Goal: Use online tool/utility: Utilize a website feature to perform a specific function

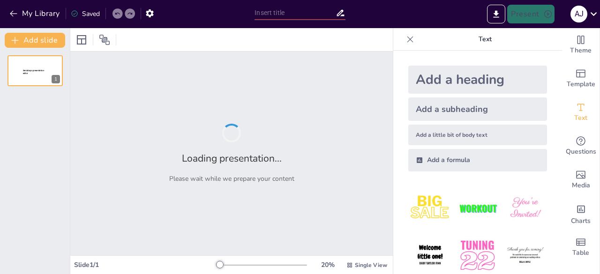
type input "Overview of RNR EAST Vertical Contests for [DATE]"
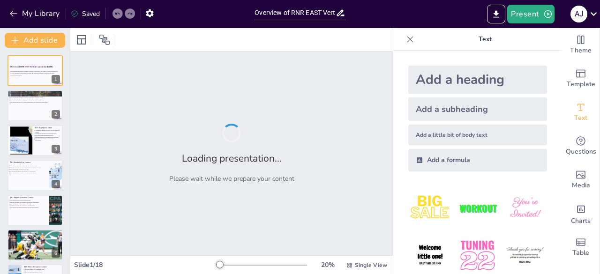
checkbox input "true"
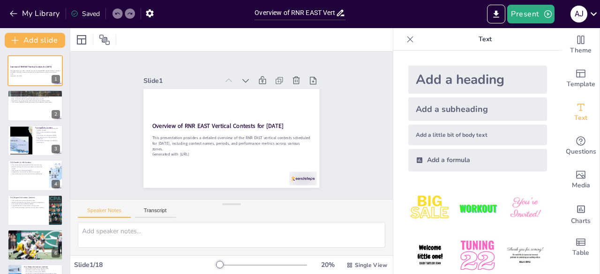
checkbox input "true"
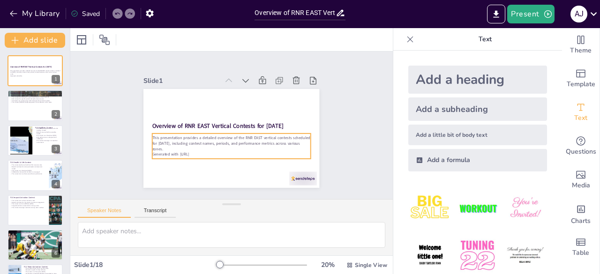
checkbox input "true"
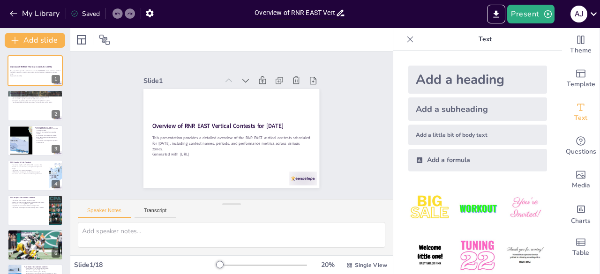
checkbox input "true"
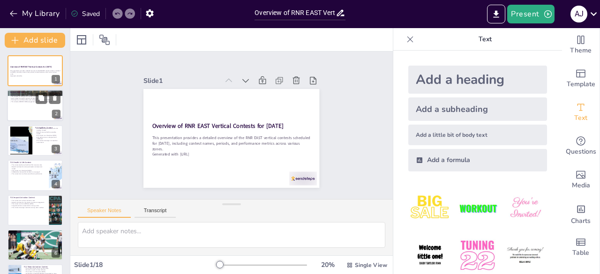
checkbox input "true"
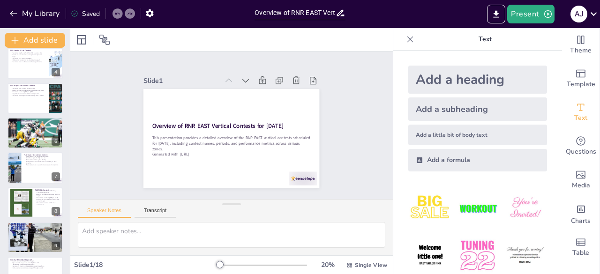
checkbox input "true"
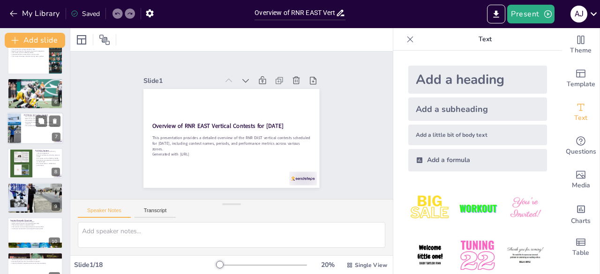
checkbox input "true"
click at [36, 129] on div at bounding box center [35, 129] width 56 height 32
type textarea "By focusing on motor insurance, the contest aligns with market demands and enco…"
checkbox input "true"
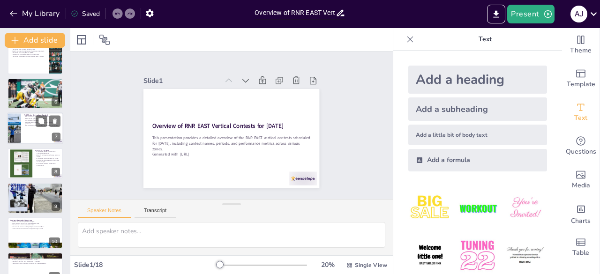
checkbox input "true"
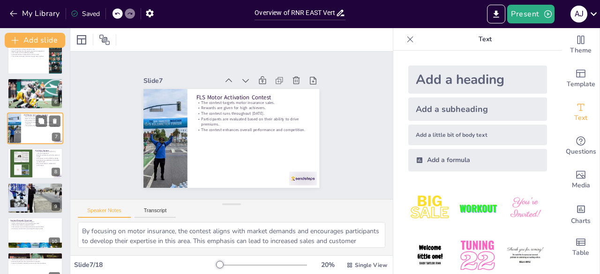
scroll to position [119, 0]
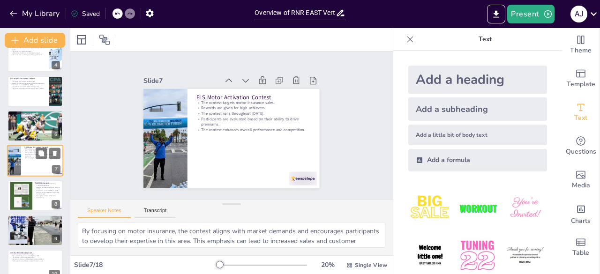
checkbox input "true"
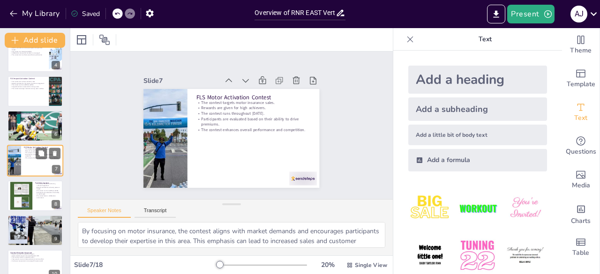
checkbox input "true"
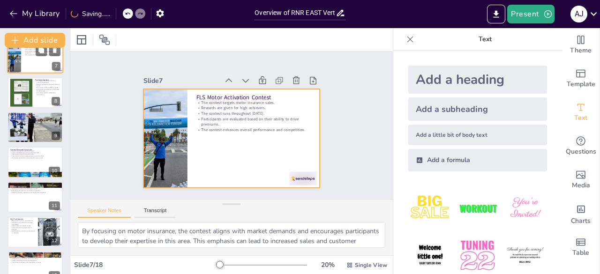
checkbox input "true"
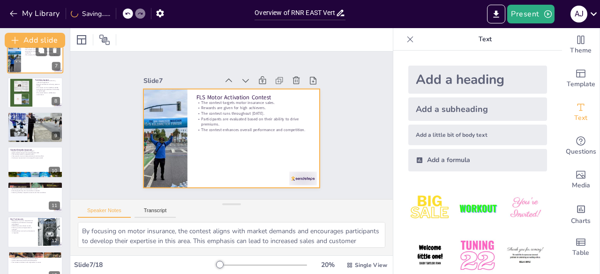
checkbox input "true"
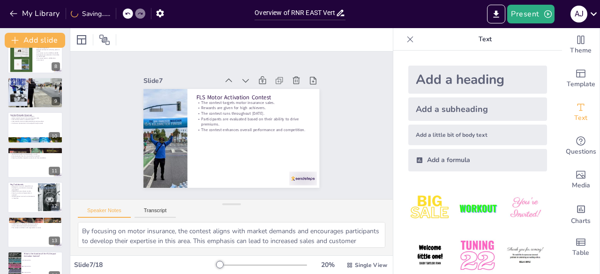
checkbox input "true"
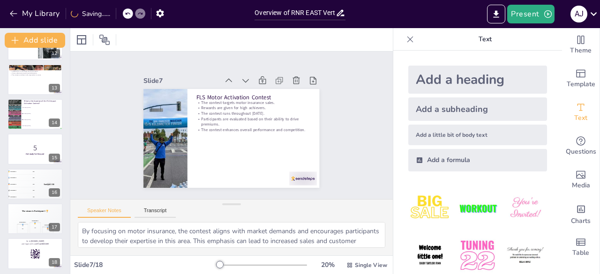
scroll to position [412, 0]
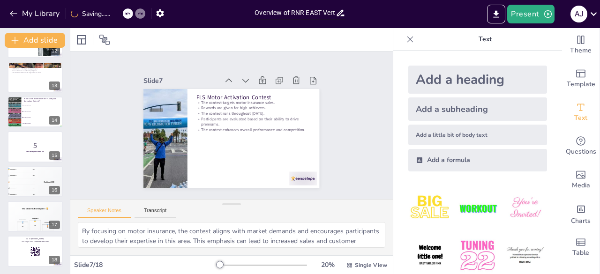
checkbox input "true"
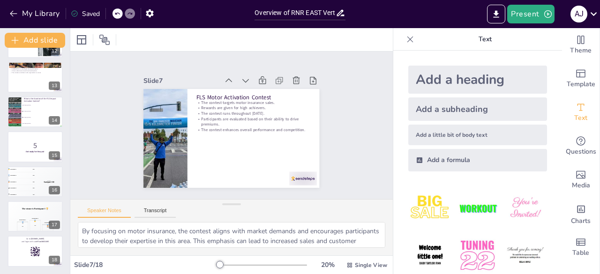
checkbox input "true"
click at [156, 211] on button "Transcript" at bounding box center [155, 213] width 42 height 10
checkbox input "true"
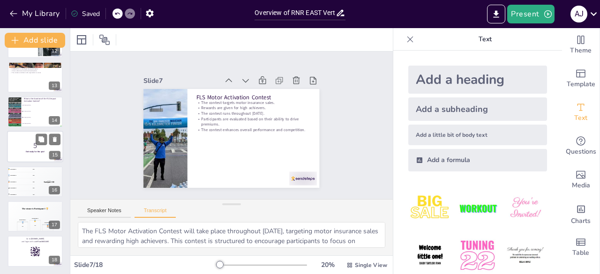
checkbox input "true"
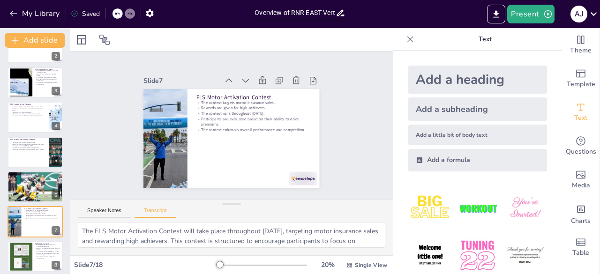
scroll to position [0, 0]
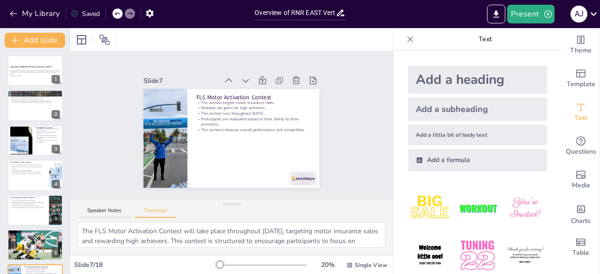
checkbox input "true"
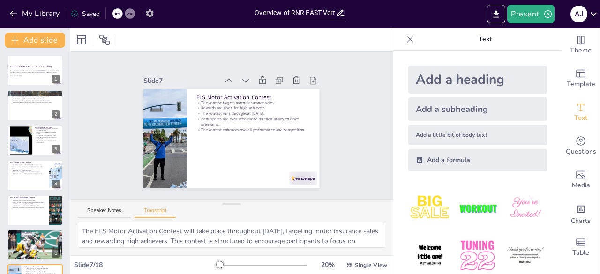
checkbox input "true"
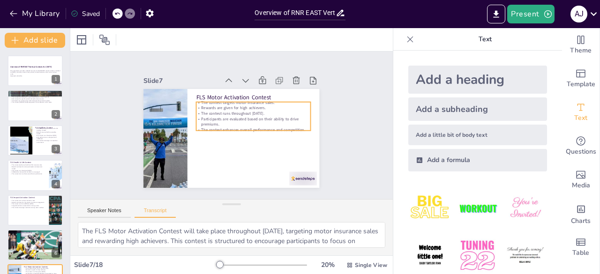
checkbox input "true"
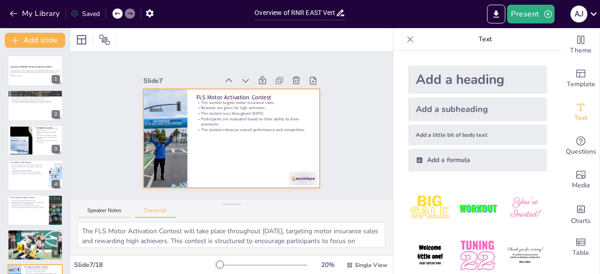
checkbox input "true"
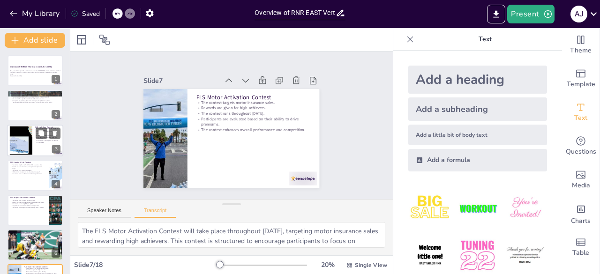
checkbox input "true"
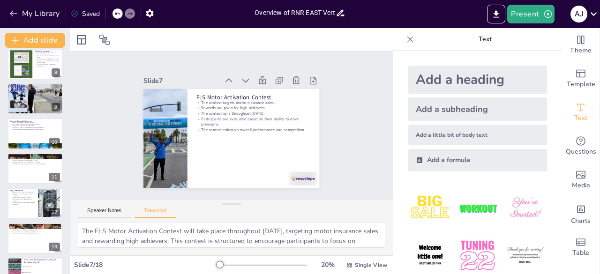
scroll to position [254, 0]
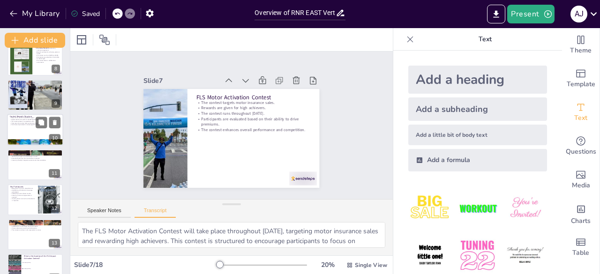
checkbox input "true"
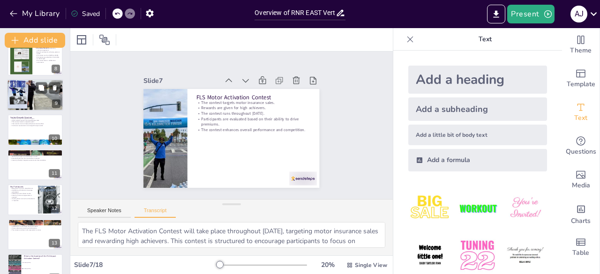
checkbox input "true"
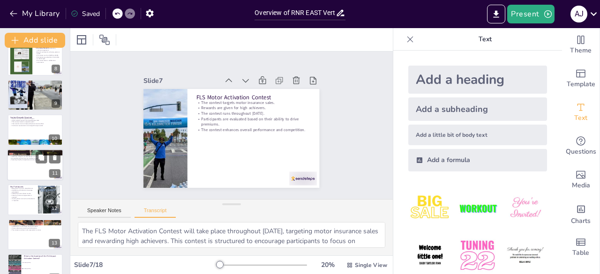
checkbox input "true"
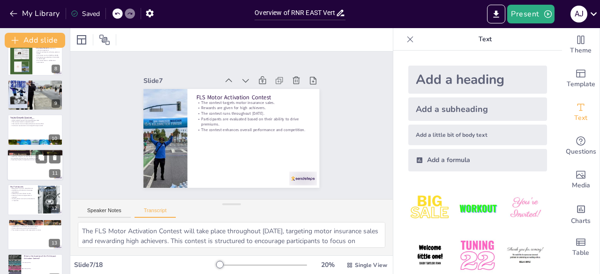
checkbox input "true"
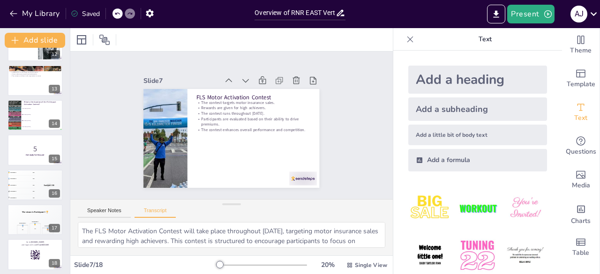
scroll to position [412, 0]
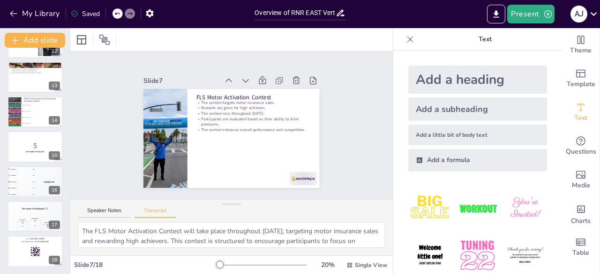
checkbox input "true"
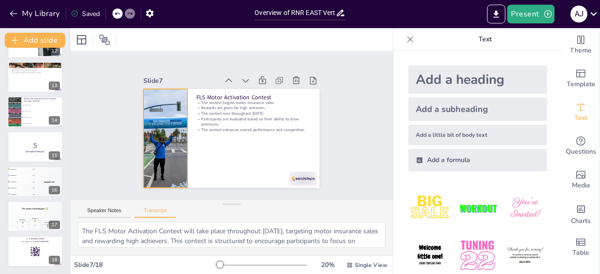
checkbox input "true"
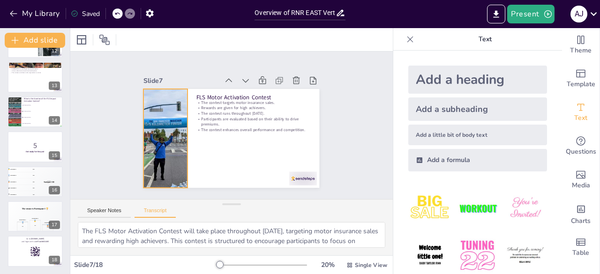
checkbox input "true"
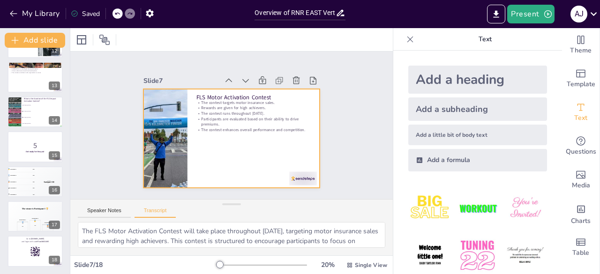
checkbox input "true"
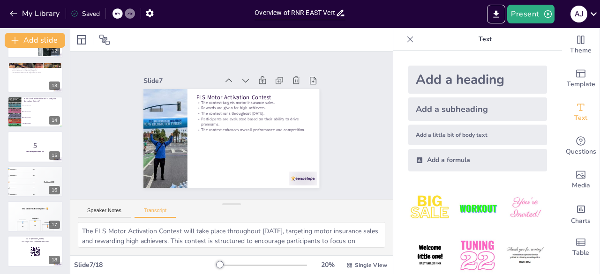
checkbox input "true"
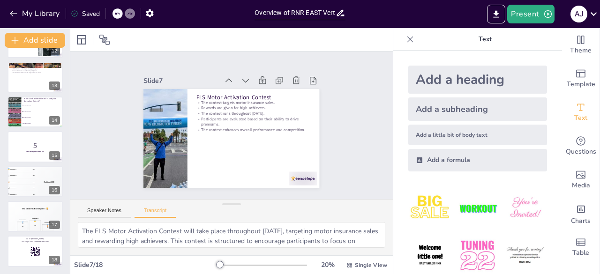
checkbox input "true"
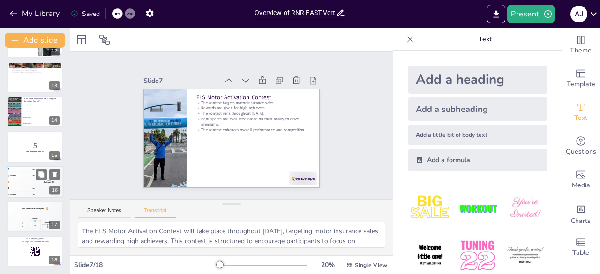
checkbox input "true"
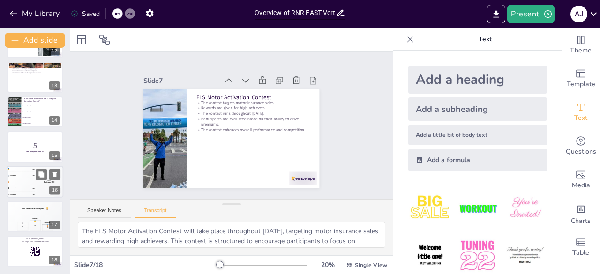
checkbox input "true"
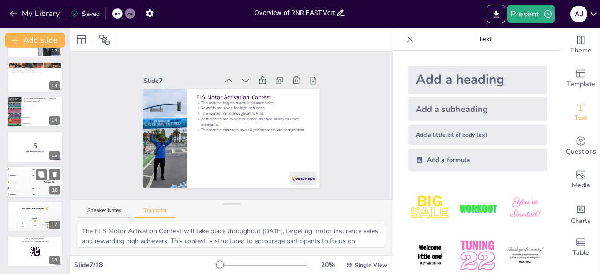
checkbox input "true"
click at [30, 188] on div "4 Participant 4 200" at bounding box center [21, 188] width 28 height 6
checkbox input "true"
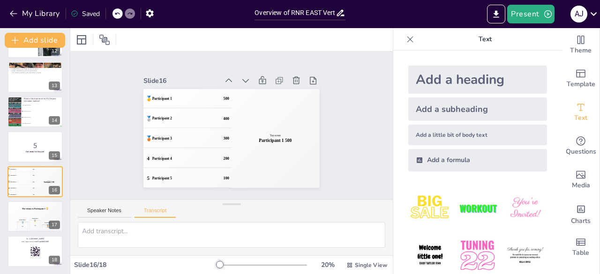
checkbox input "true"
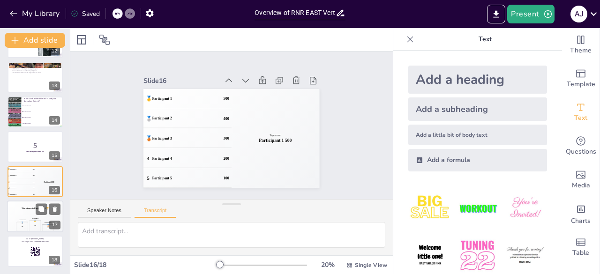
checkbox input "true"
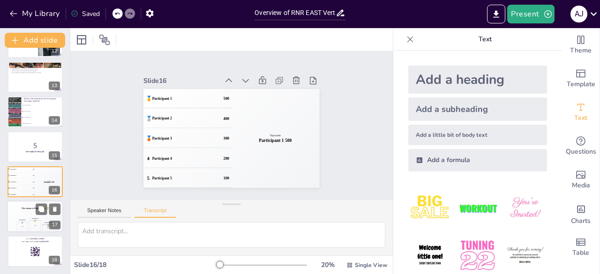
click at [30, 215] on div "The winner is Participant 1 🏆" at bounding box center [35, 209] width 56 height 16
checkbox input "true"
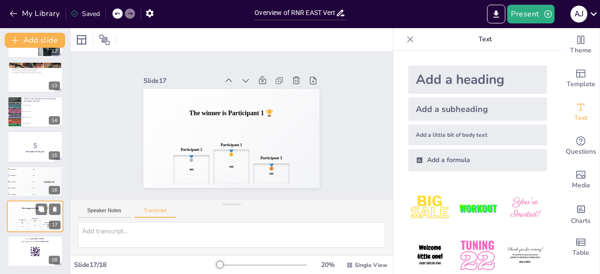
checkbox input "true"
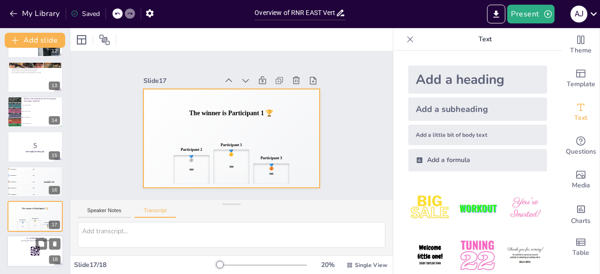
checkbox input "true"
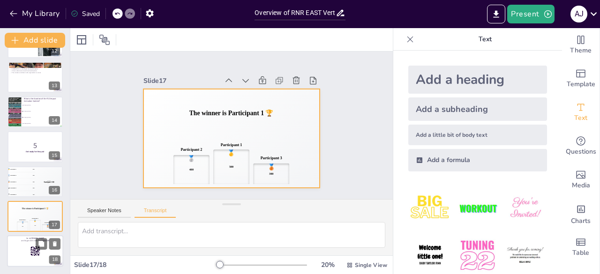
checkbox input "true"
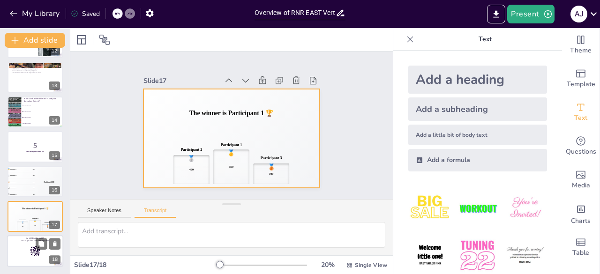
checkbox input "true"
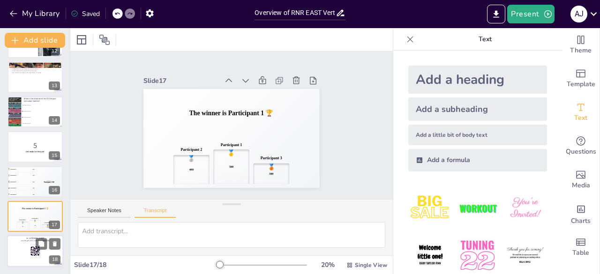
click at [30, 249] on rect at bounding box center [35, 251] width 10 height 10
checkbox input "true"
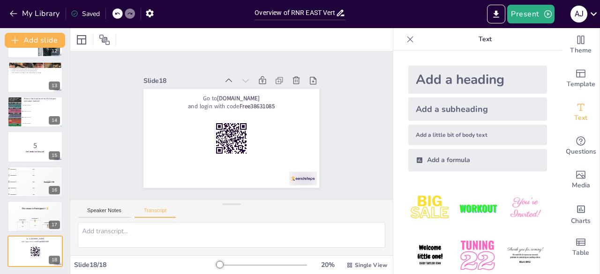
checkbox input "true"
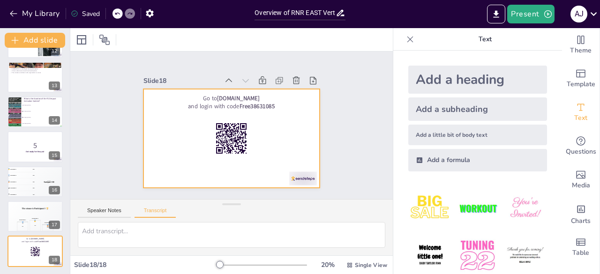
checkbox input "true"
